Goal: Transaction & Acquisition: Purchase product/service

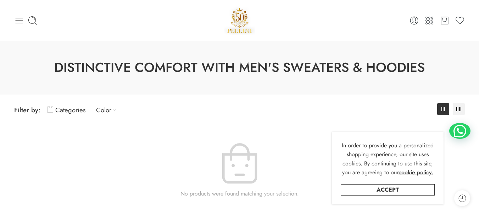
click at [17, 19] on icon at bounding box center [19, 21] width 10 height 10
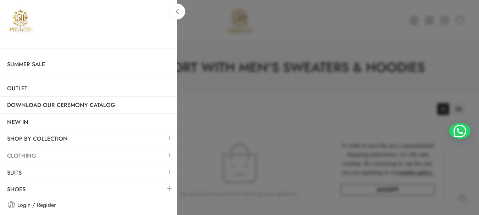
scroll to position [20, 0]
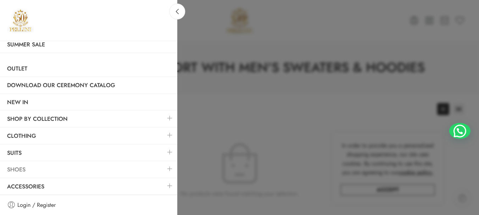
click at [119, 169] on link "Shoes" at bounding box center [88, 170] width 177 height 16
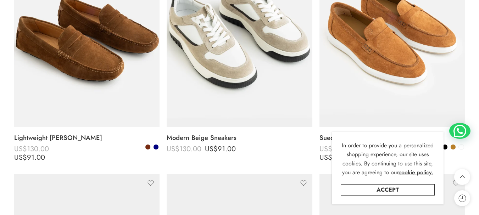
scroll to position [434, 0]
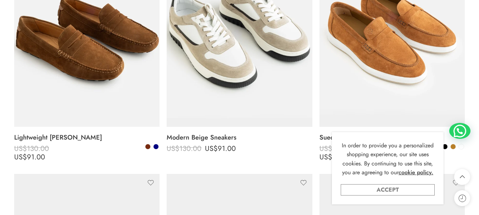
click at [398, 189] on link "Accept" at bounding box center [388, 189] width 94 height 11
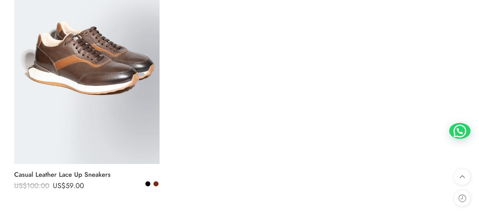
scroll to position [2810, 0]
